Goal: Task Accomplishment & Management: Manage account settings

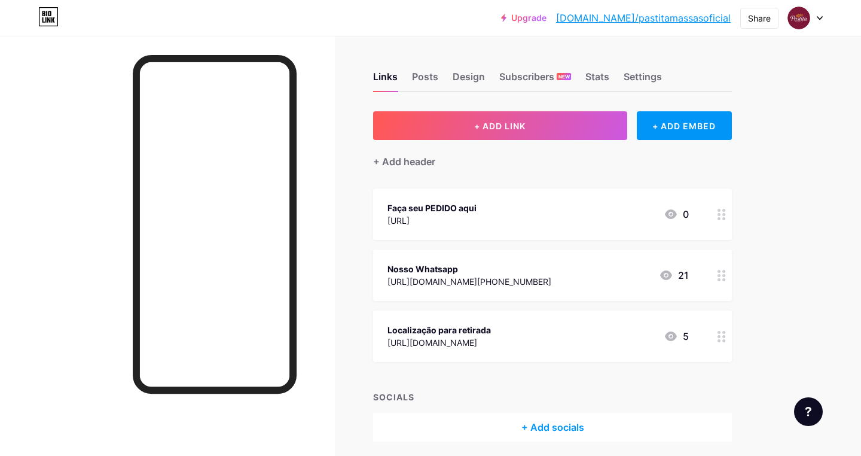
click at [820, 19] on icon at bounding box center [819, 18] width 5 height 3
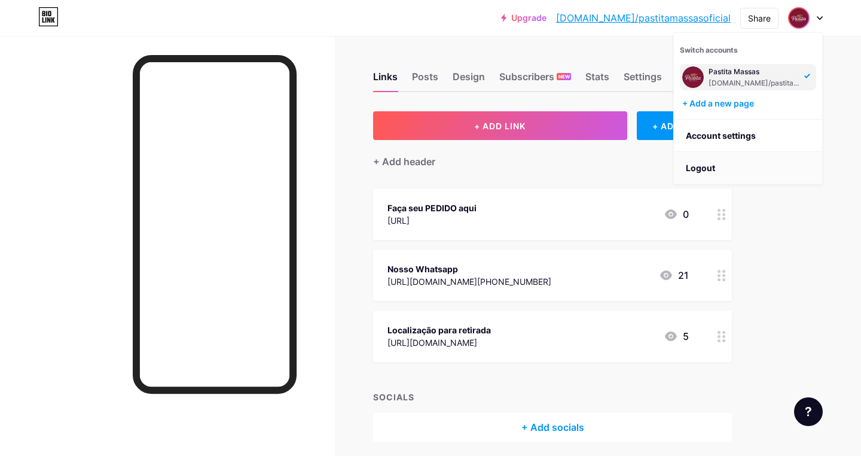
click at [735, 170] on li "Logout" at bounding box center [748, 168] width 148 height 32
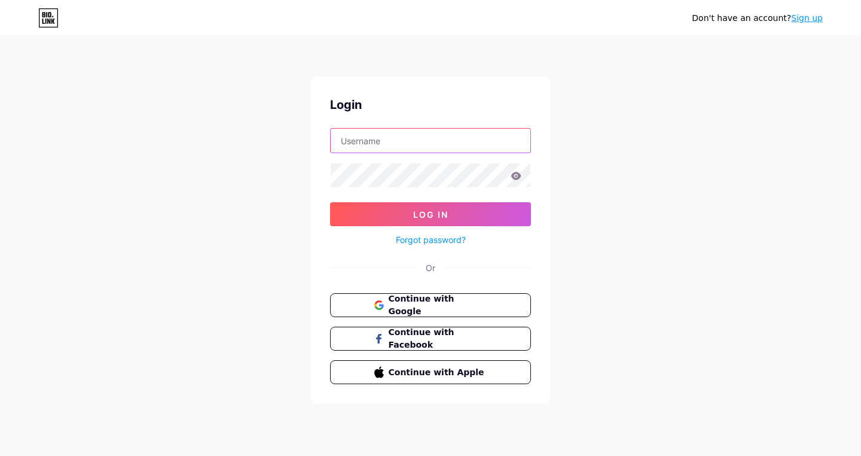
click at [463, 141] on input "text" at bounding box center [431, 141] width 200 height 24
type input "pastitamassas"
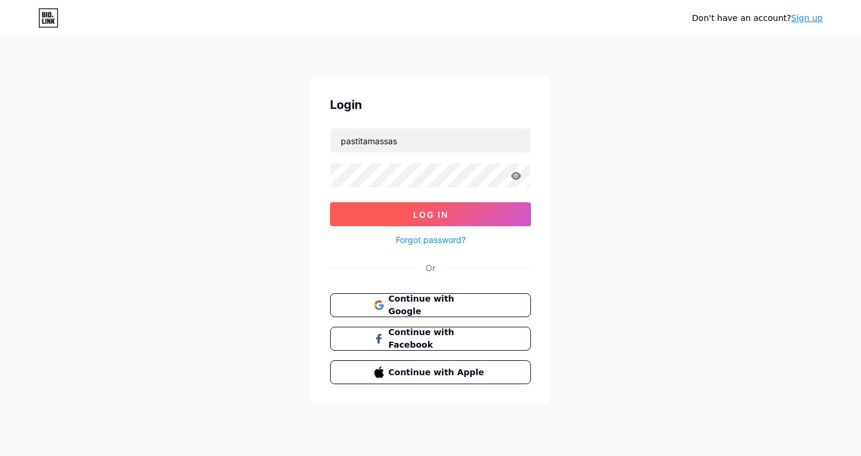
click at [429, 211] on span "Log In" at bounding box center [430, 214] width 35 height 10
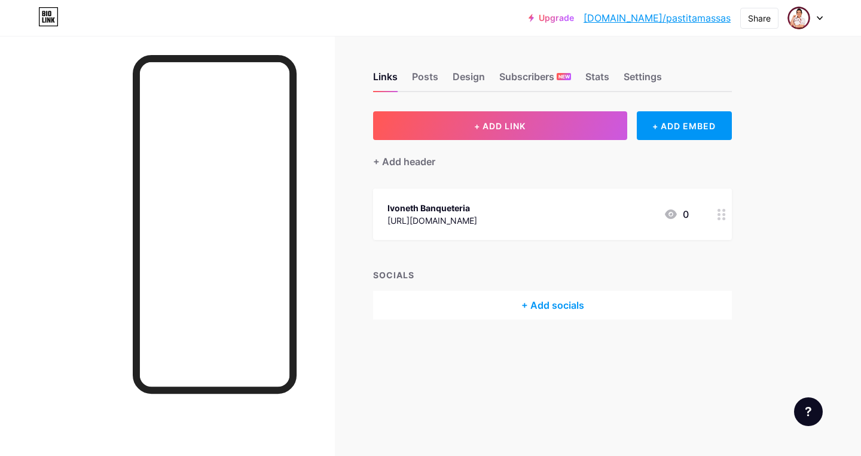
click at [637, 214] on div "Ivoneth Banqueteria [URL][DOMAIN_NAME] 0" at bounding box center [537, 214] width 301 height 28
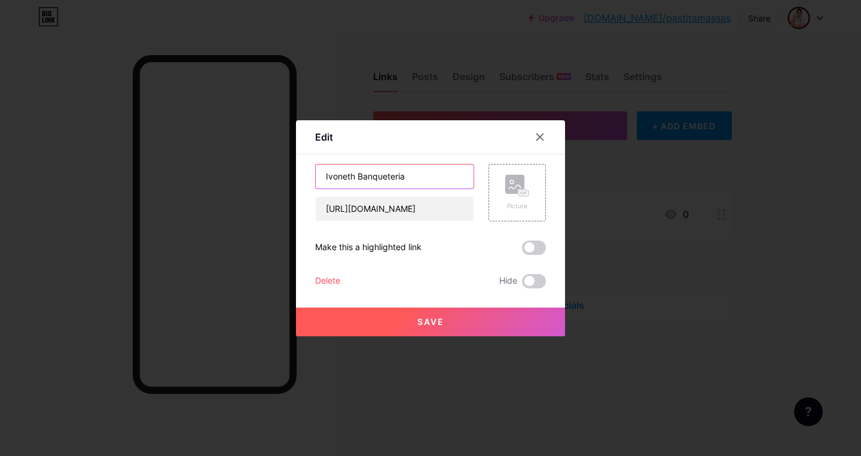
click at [423, 175] on input "Ivoneth Banqueteria" at bounding box center [395, 176] width 158 height 24
type input "F"
type input "Orçamentos"
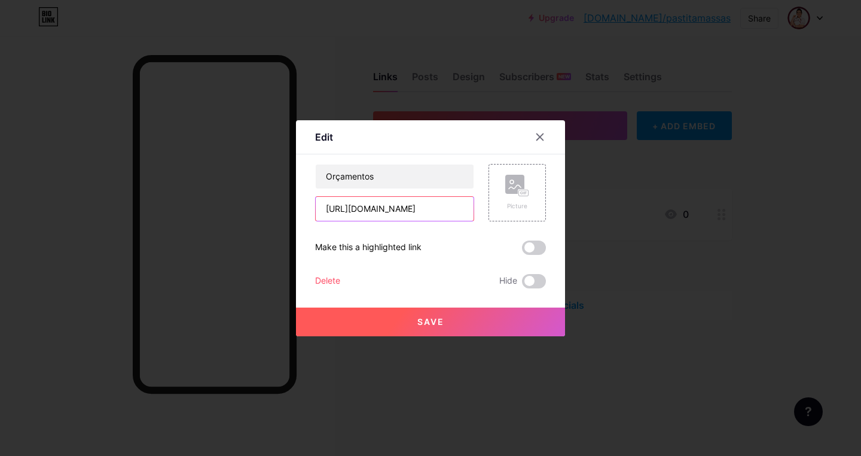
click at [447, 209] on input "[URL][DOMAIN_NAME]" at bounding box center [395, 209] width 158 height 24
click at [453, 234] on div "Orçamentos [URL][DOMAIN_NAME] Picture Make this a highlighted link Delete Hide …" at bounding box center [430, 226] width 231 height 124
click at [405, 206] on input "[URL][DOMAIN_NAME]" at bounding box center [395, 209] width 158 height 24
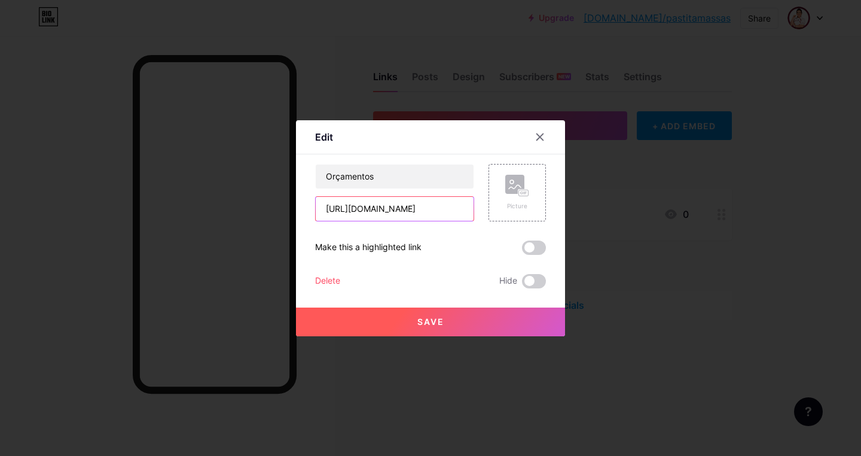
click at [405, 206] on input "[URL][DOMAIN_NAME]" at bounding box center [395, 209] width 158 height 24
paste input "[URL][DOMAIN_NAME][PHONE_NUMBER]"
type input "[URL][DOMAIN_NAME][PHONE_NUMBER]."
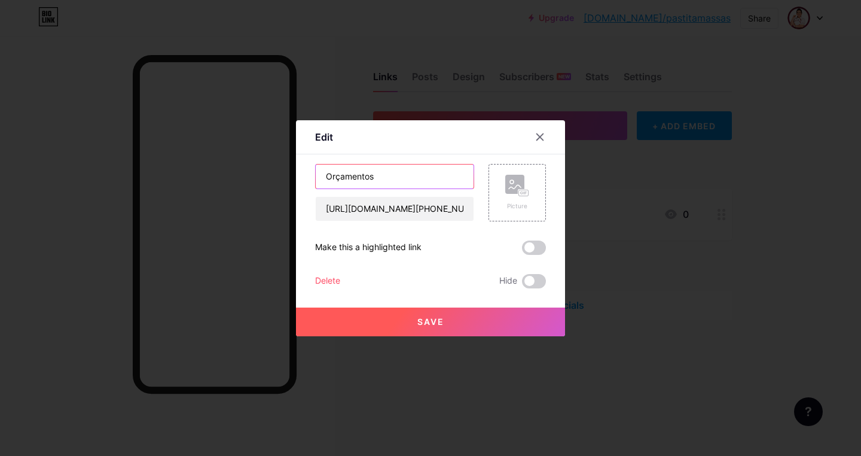
click at [389, 175] on input "Orçamentos" at bounding box center [395, 176] width 158 height 24
type input "Peça um Orçamento"
click at [439, 236] on div "Peça um Orçamento [URL][DOMAIN_NAME][PHONE_NUMBER]. Picture Make this a highlig…" at bounding box center [430, 226] width 231 height 124
click at [433, 325] on span "Save" at bounding box center [430, 321] width 27 height 10
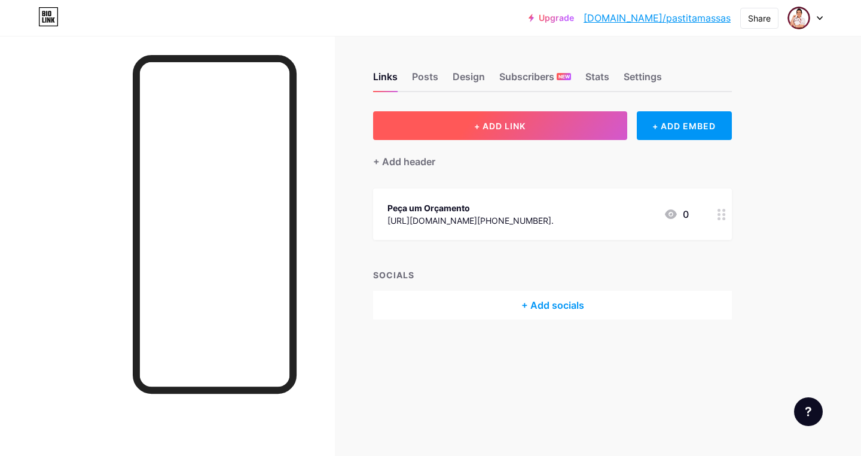
click at [520, 126] on span "+ ADD LINK" at bounding box center [499, 126] width 51 height 10
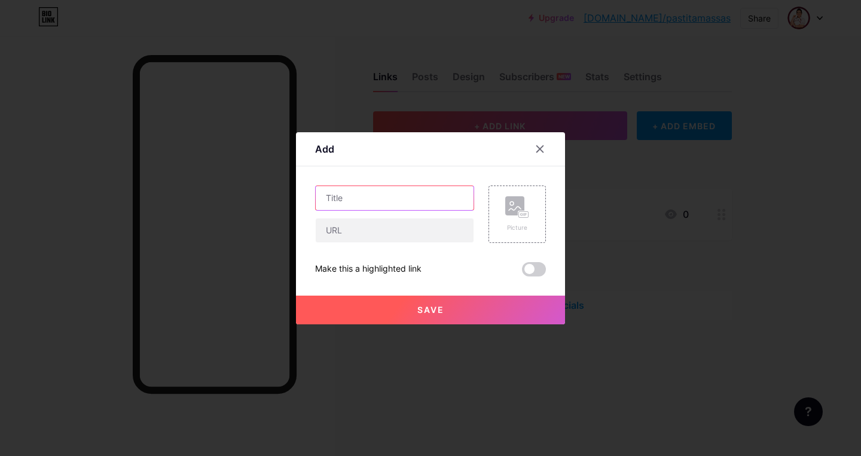
click at [402, 196] on input "text" at bounding box center [395, 198] width 158 height 24
type input "Nossa Localização"
click at [386, 227] on input "text" at bounding box center [395, 230] width 158 height 24
click at [367, 225] on input "text" at bounding box center [395, 230] width 158 height 24
paste input "[URL][DOMAIN_NAME]"
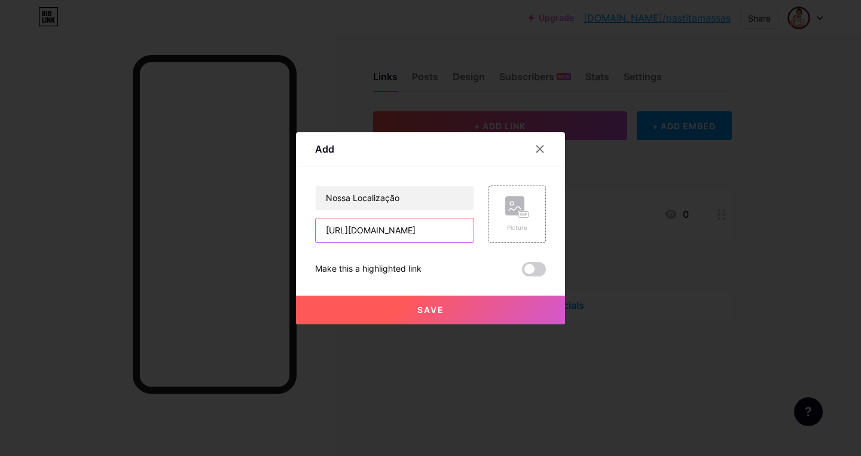
type input "[URL][DOMAIN_NAME]"
click at [453, 254] on div "Nossa Localização [URL][DOMAIN_NAME] Picture Make this a highlighted link Save" at bounding box center [430, 230] width 231 height 91
click at [430, 306] on span "Save" at bounding box center [430, 309] width 27 height 10
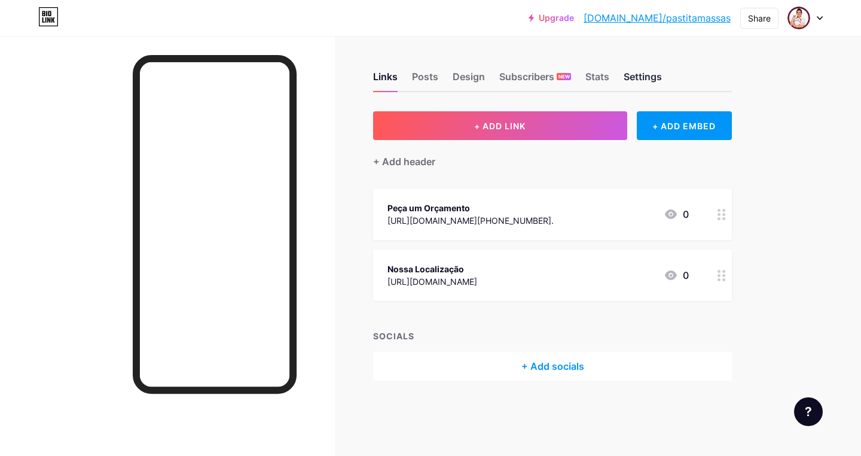
click at [646, 79] on div "Settings" at bounding box center [643, 80] width 38 height 22
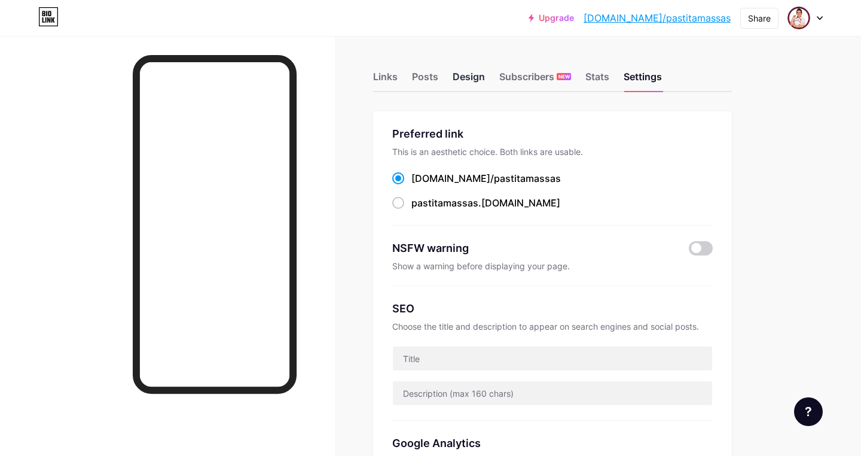
click at [478, 80] on div "Design" at bounding box center [469, 80] width 32 height 22
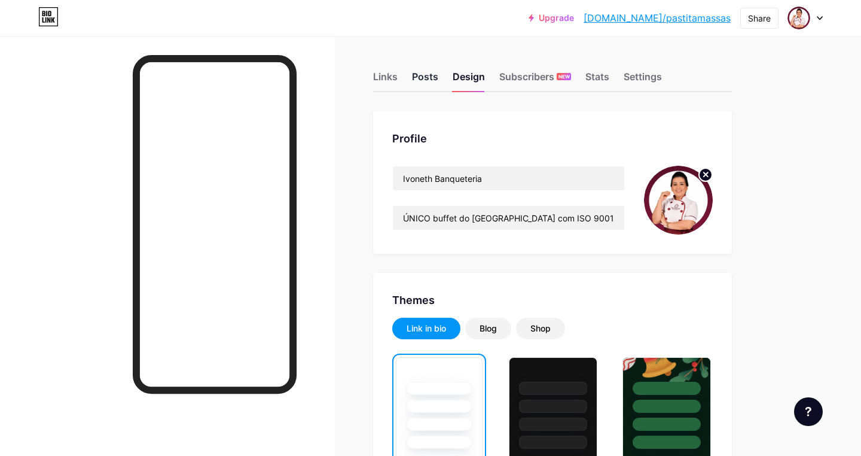
click at [425, 77] on div "Posts" at bounding box center [425, 80] width 26 height 22
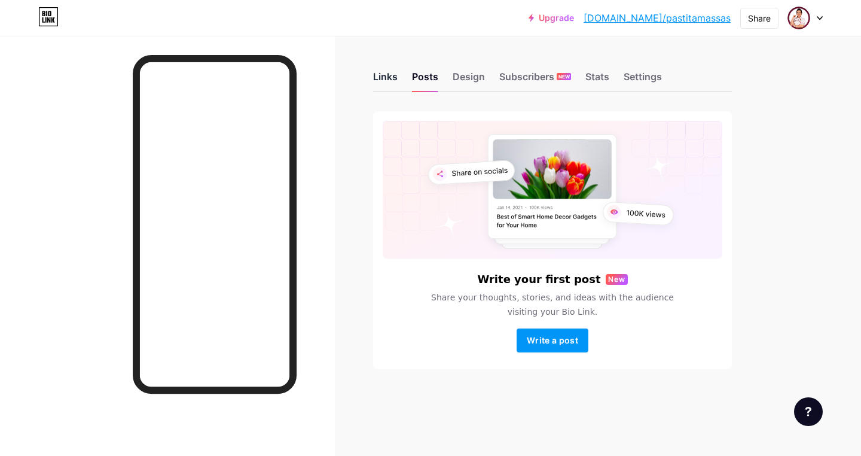
click at [389, 78] on div "Links" at bounding box center [385, 80] width 25 height 22
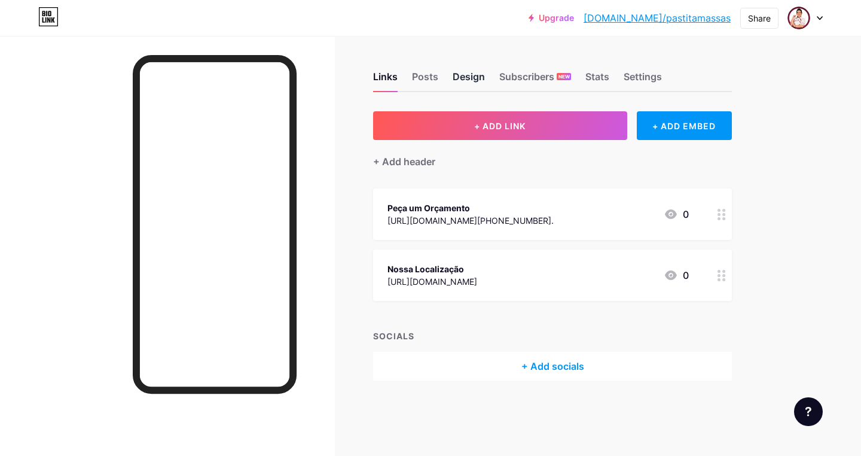
click at [469, 79] on div "Design" at bounding box center [469, 80] width 32 height 22
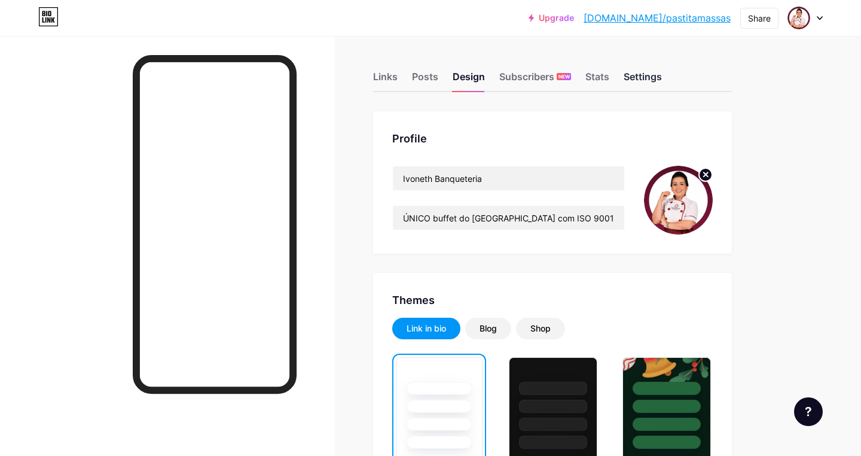
click at [636, 76] on div "Settings" at bounding box center [643, 80] width 38 height 22
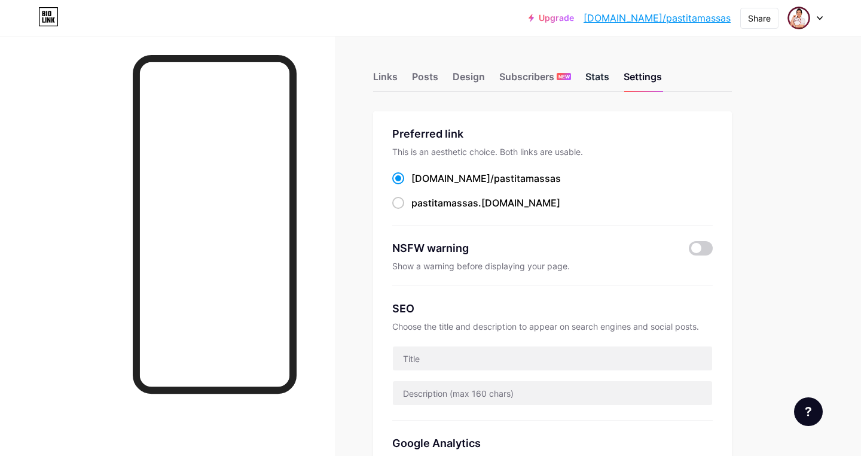
click at [597, 77] on div "Stats" at bounding box center [597, 80] width 24 height 22
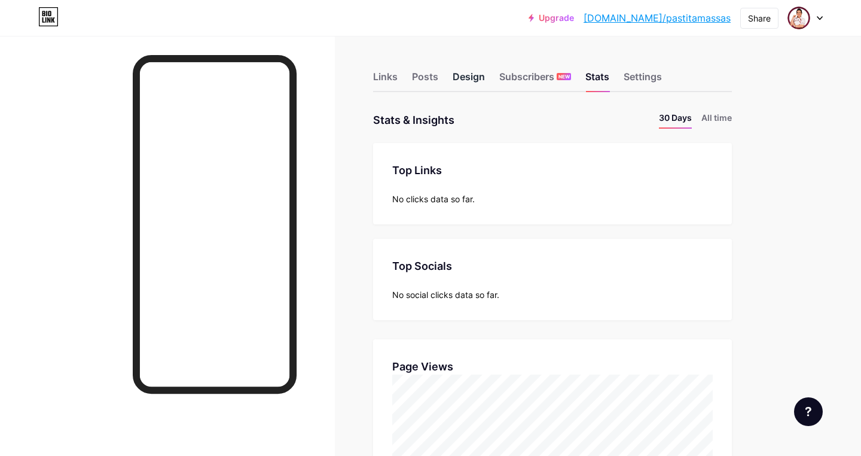
click at [475, 79] on div "Design" at bounding box center [469, 80] width 32 height 22
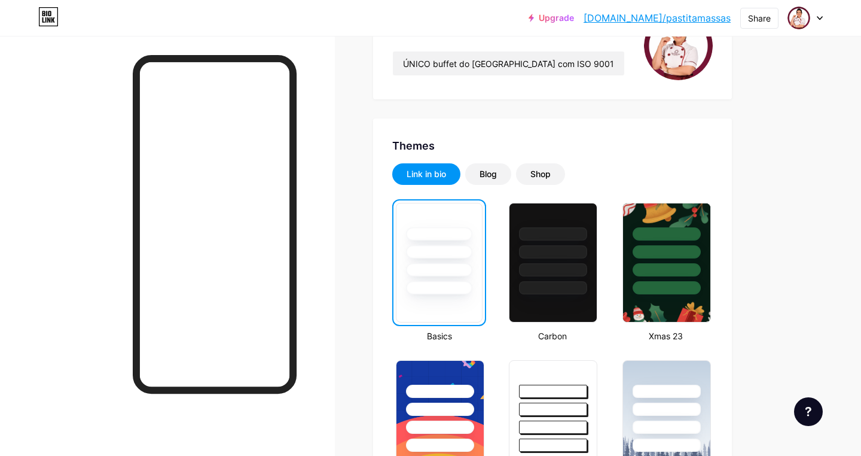
scroll to position [156, 0]
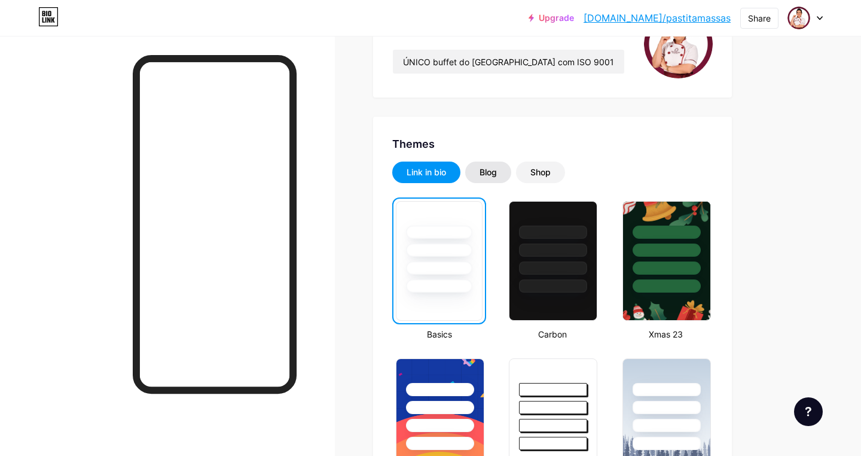
click at [488, 176] on div "Blog" at bounding box center [488, 172] width 17 height 12
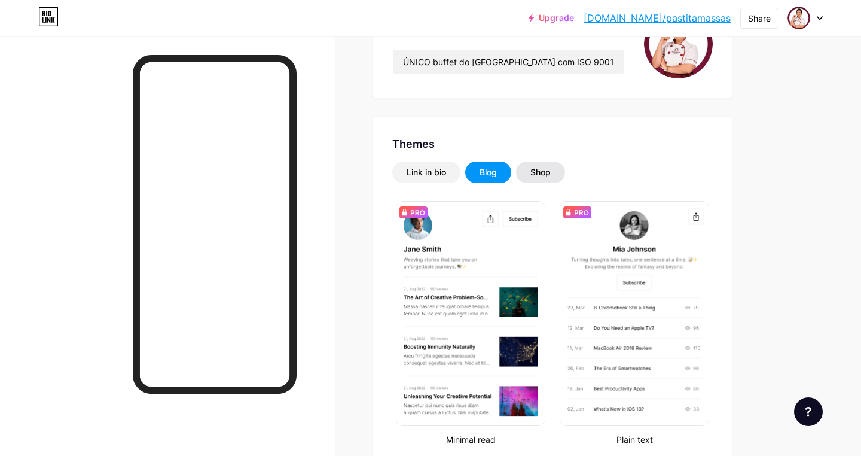
click at [534, 174] on div "Shop" at bounding box center [540, 172] width 20 height 12
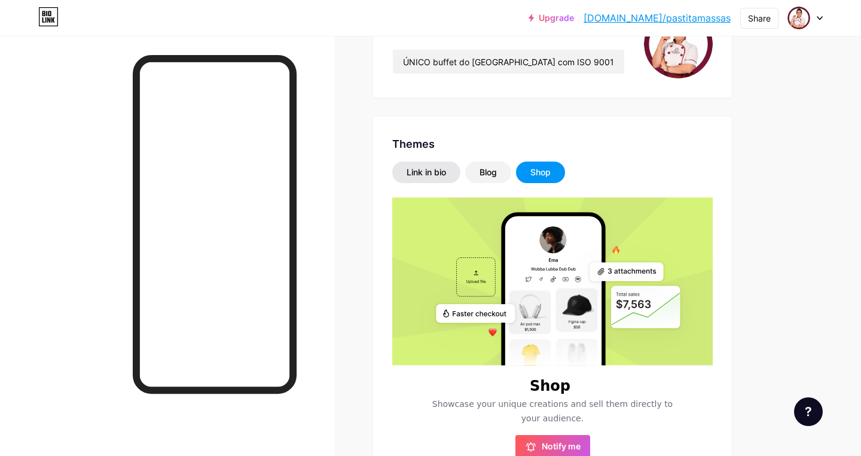
click at [438, 172] on div "Link in bio" at bounding box center [426, 172] width 39 height 12
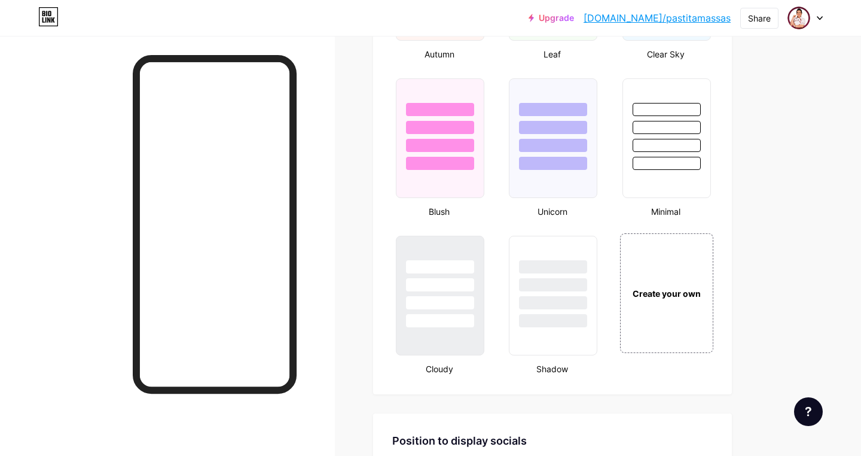
scroll to position [1224, 0]
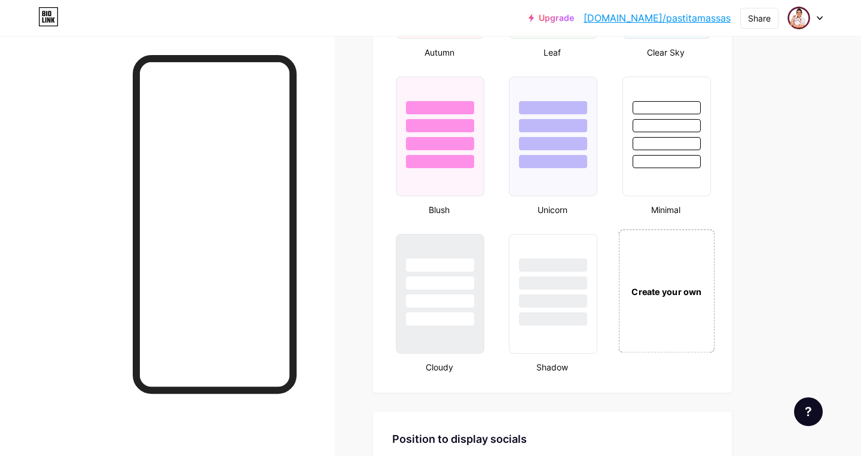
click at [662, 310] on div "Create your own" at bounding box center [666, 290] width 96 height 123
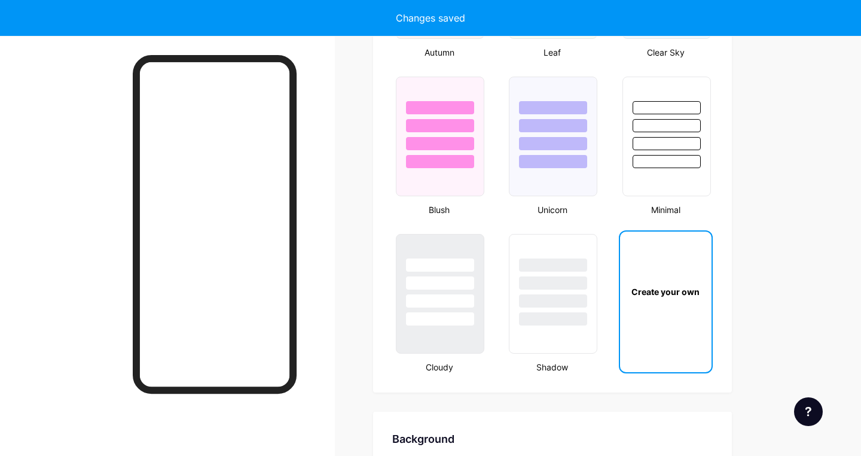
scroll to position [1587, 0]
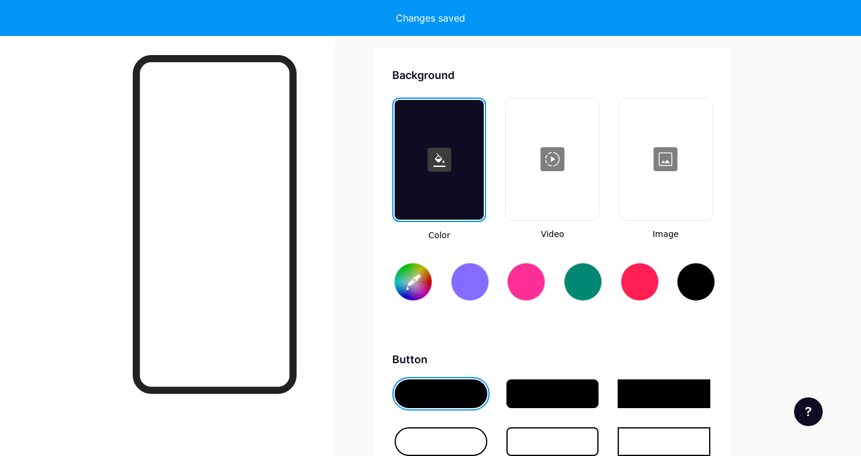
type input "#ffffff"
type input "#000000"
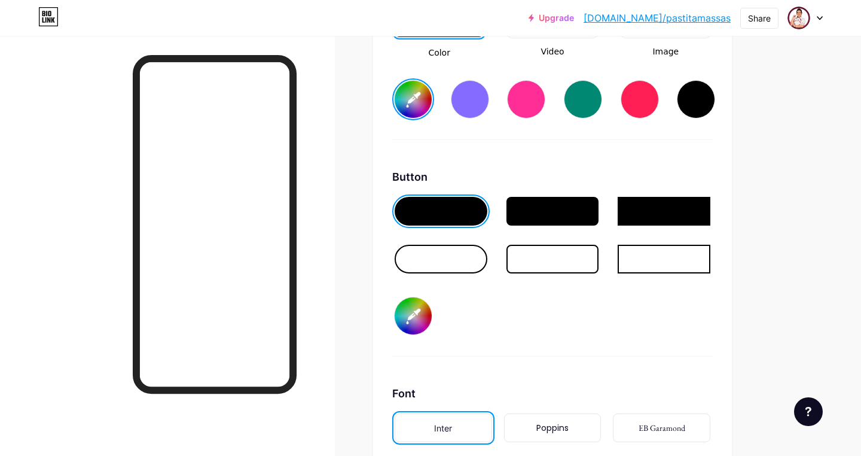
scroll to position [1778, 0]
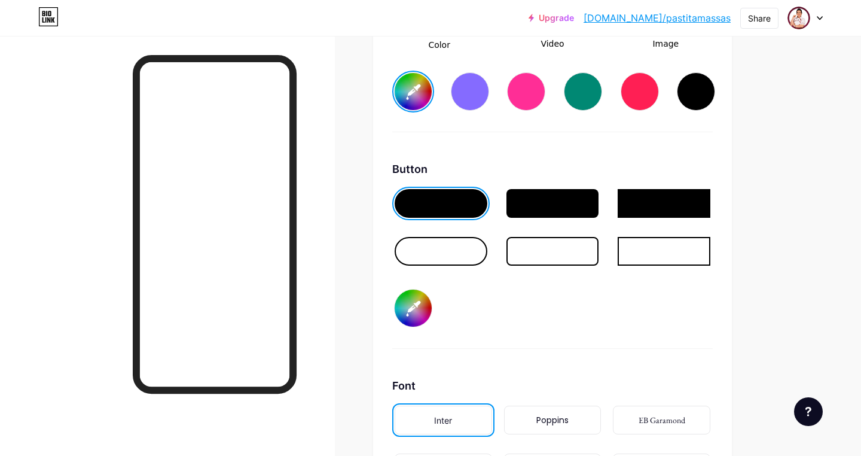
click at [420, 312] on input "#000000" at bounding box center [413, 307] width 37 height 37
type input "#751535"
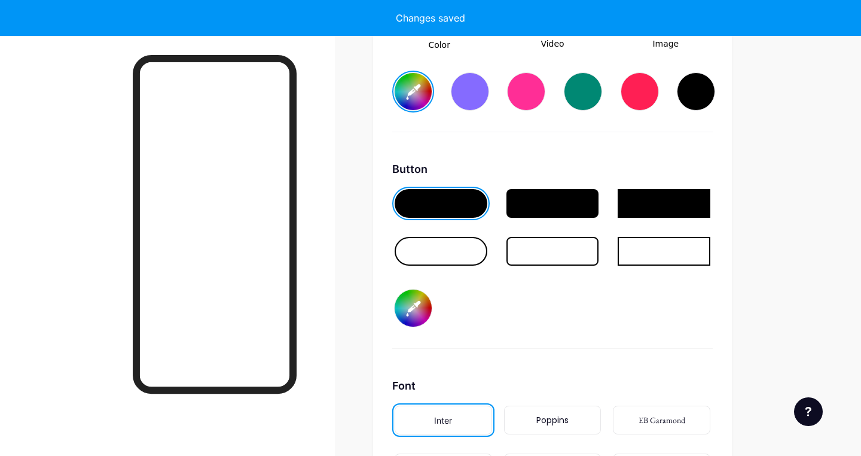
type input "#ffffff"
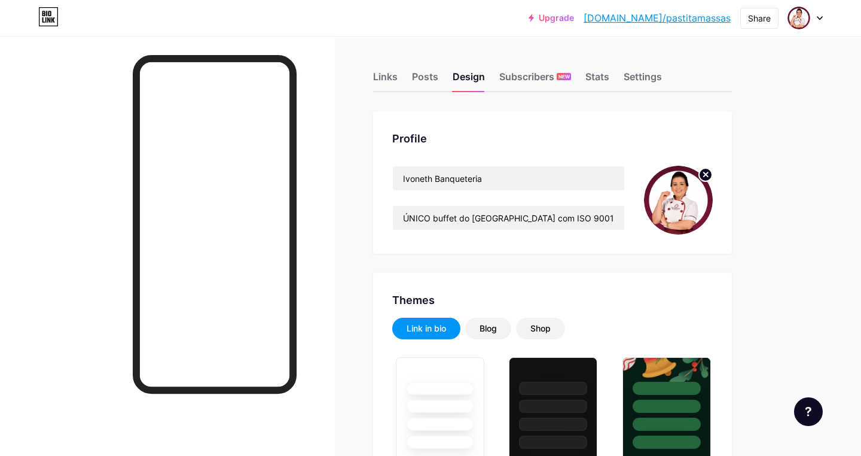
scroll to position [0, 0]
click at [755, 21] on div "Share" at bounding box center [759, 18] width 23 height 13
click at [691, 59] on div "Copy link" at bounding box center [689, 61] width 178 height 29
